Goal: Check status: Check status

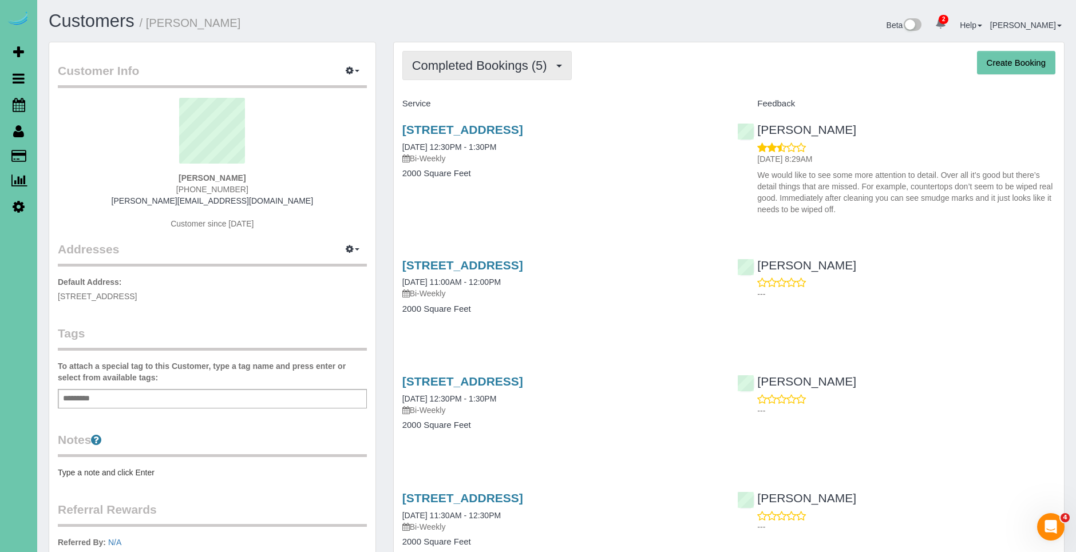
drag, startPoint x: 535, startPoint y: 82, endPoint x: 517, endPoint y: 67, distance: 24.0
click at [534, 80] on div "Completed Bookings (5) Completed Bookings (5) Upcoming Bookings (20) Cancelled …" at bounding box center [729, 391] width 670 height 698
click at [517, 67] on span "Completed Bookings (5)" at bounding box center [482, 65] width 141 height 14
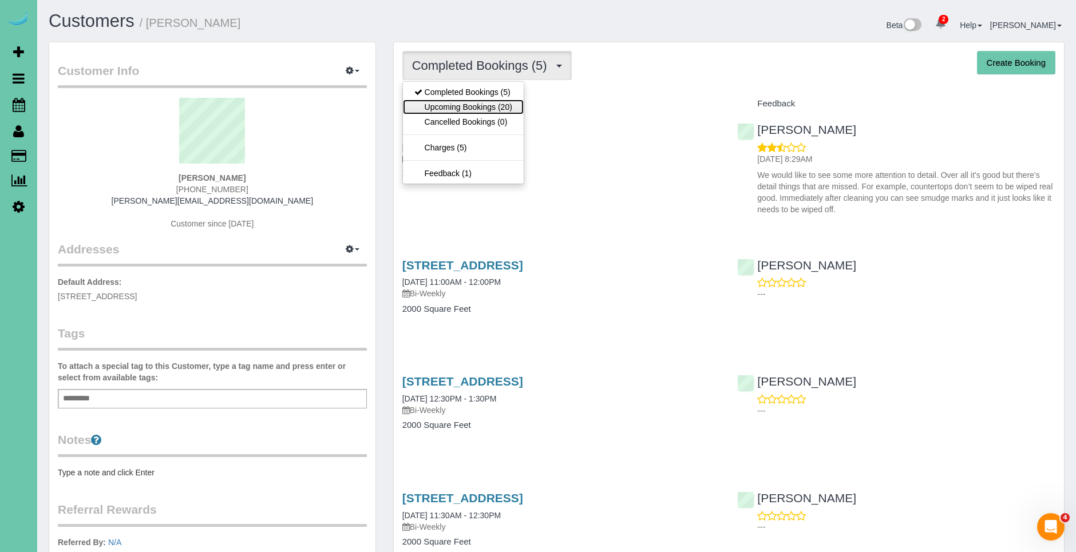
click at [507, 101] on link "Upcoming Bookings (20)" at bounding box center [463, 107] width 121 height 15
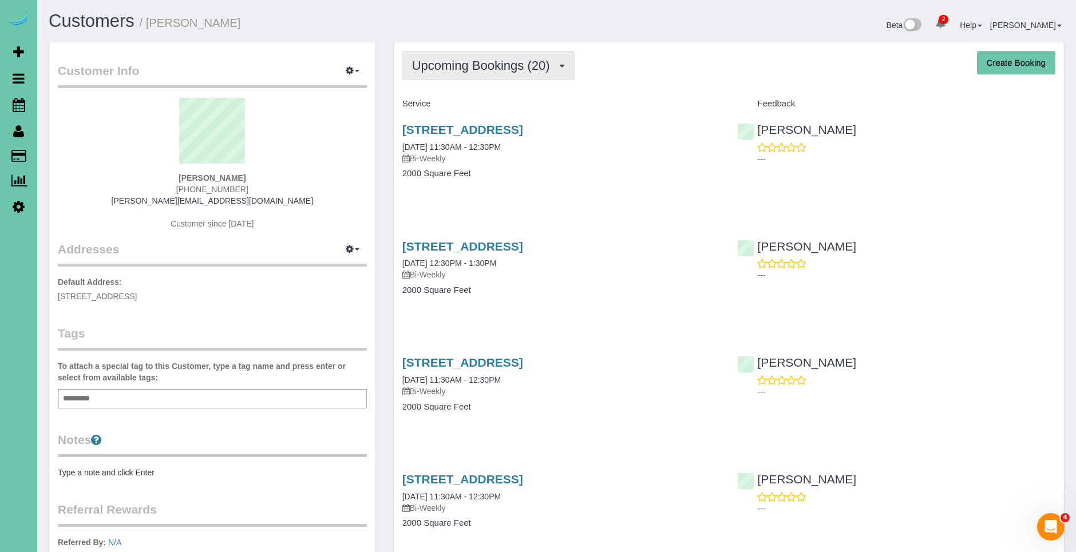
click at [474, 67] on span "Upcoming Bookings (20)" at bounding box center [484, 65] width 144 height 14
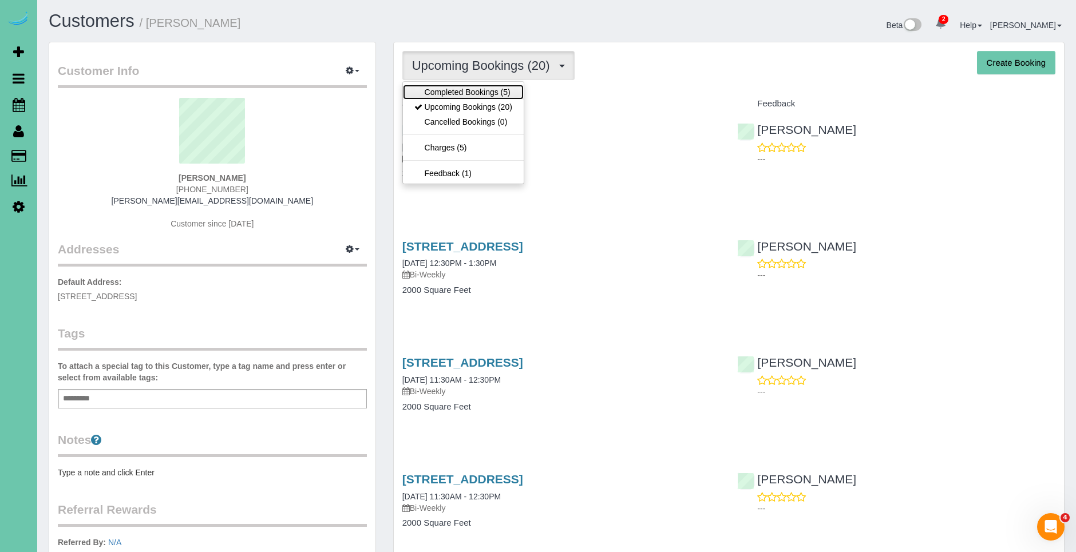
click at [453, 91] on link "Completed Bookings (5)" at bounding box center [463, 92] width 121 height 15
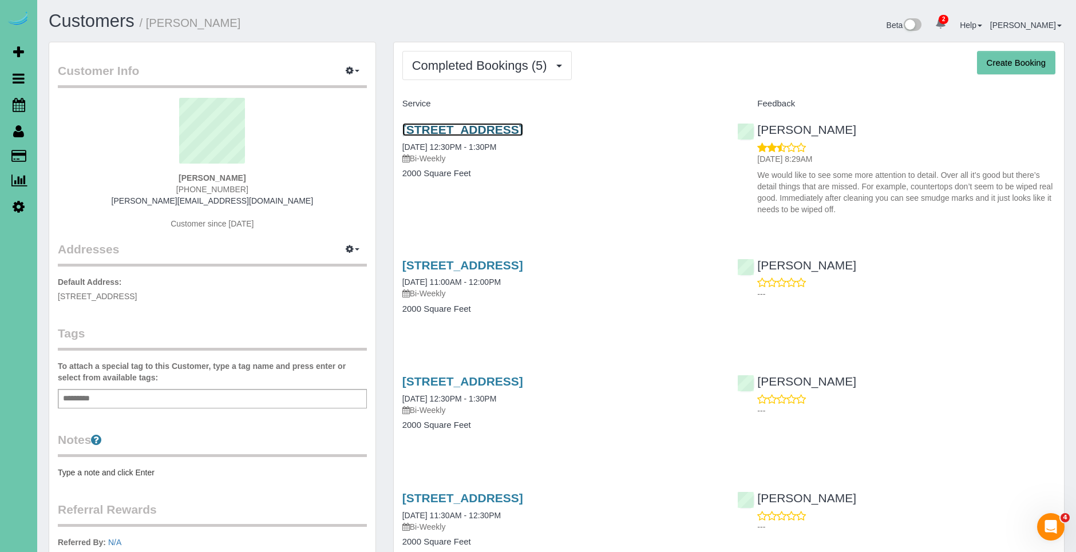
click at [523, 124] on link "18462 Palisades Dr, Omaha, NE 68136" at bounding box center [462, 129] width 121 height 13
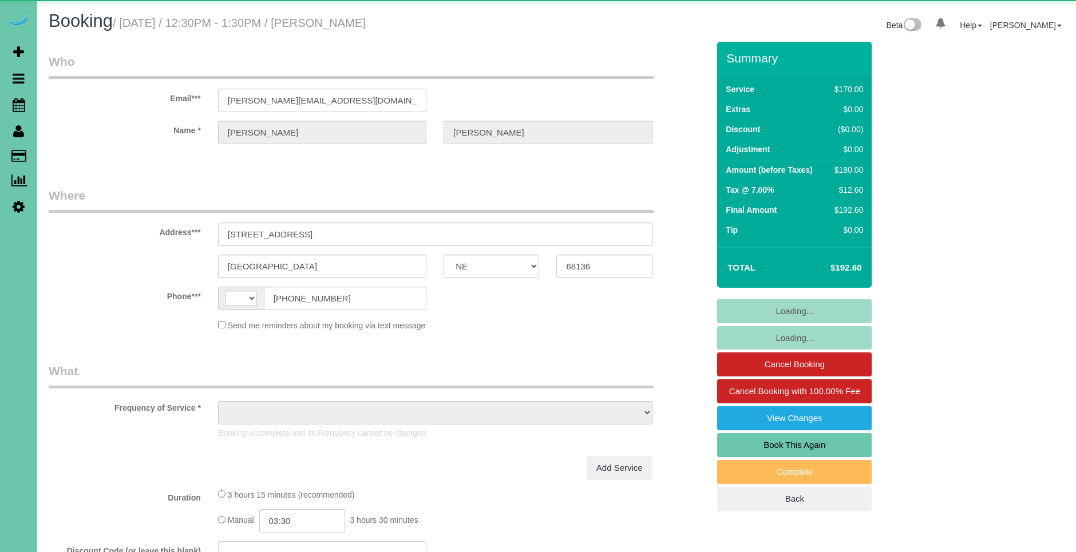
select select "NE"
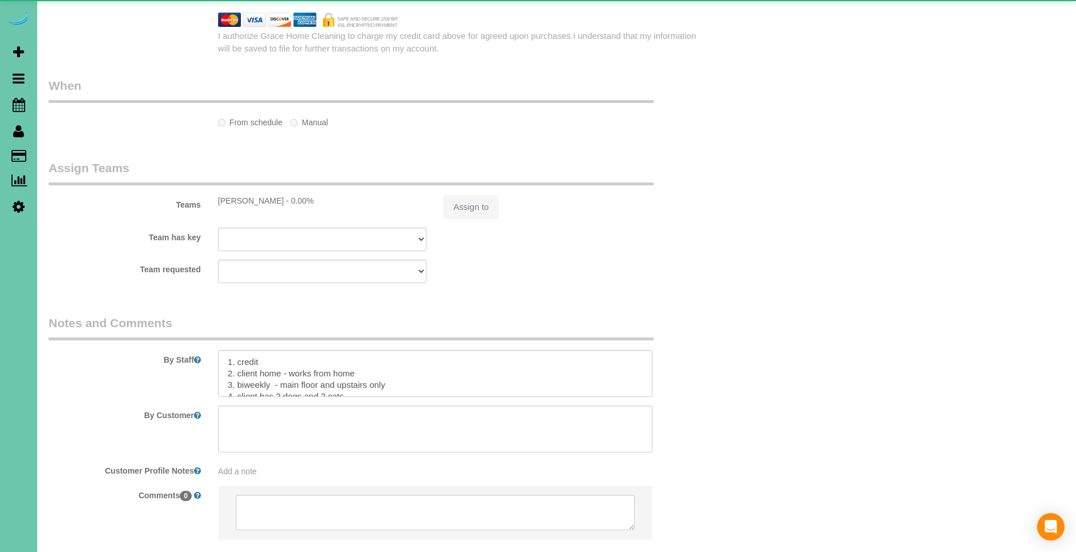
select select "string:[GEOGRAPHIC_DATA]"
select select "object:415"
select select "string:fspay-12b1dd79-8de4-409a-af2d-380546b027c3"
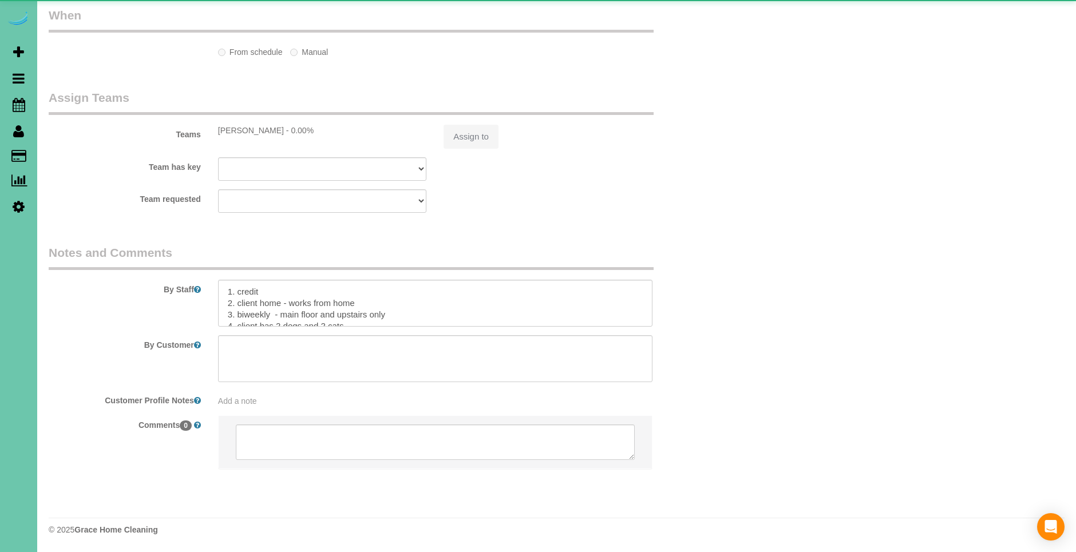
scroll to position [1216, 0]
select select "object:951"
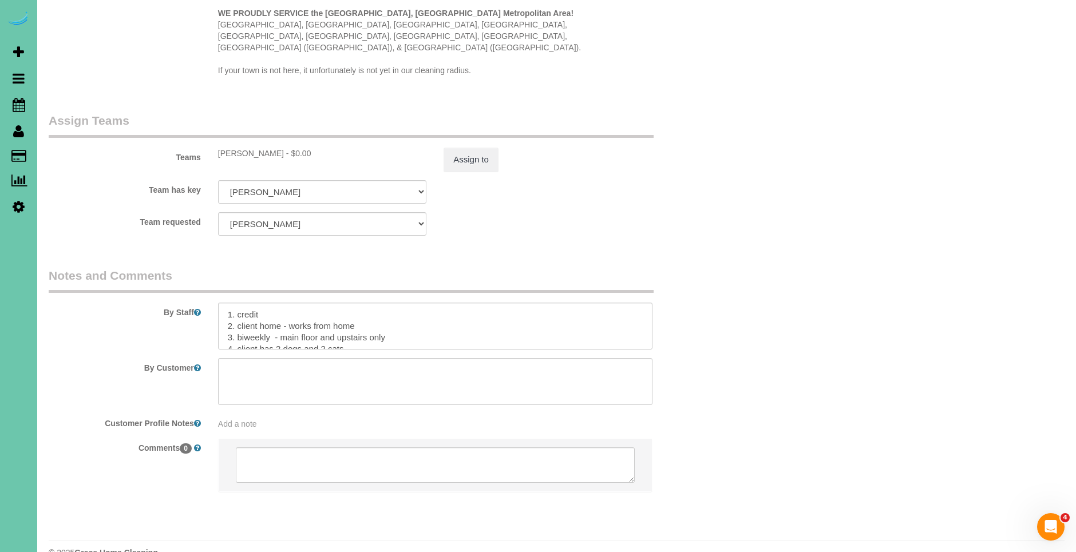
scroll to position [34, 0]
